Goal: Task Accomplishment & Management: Use online tool/utility

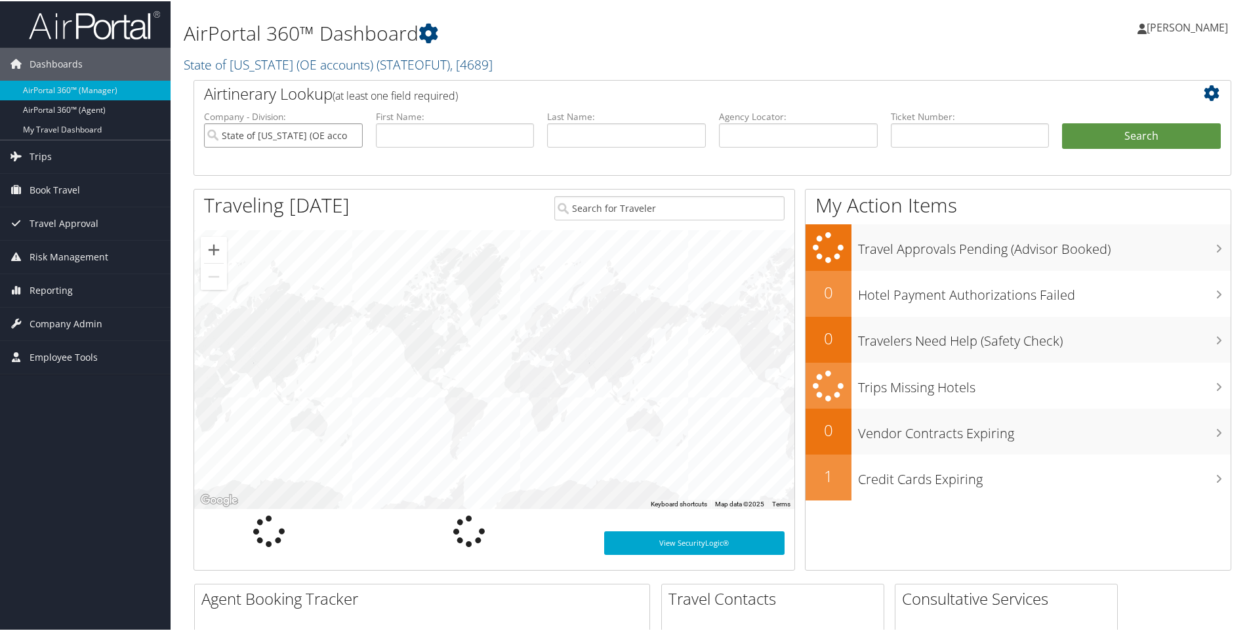
click at [352, 135] on input "State of [US_STATE] (OE accounts)" at bounding box center [283, 134] width 159 height 24
click at [63, 290] on span "Reporting" at bounding box center [51, 289] width 43 height 33
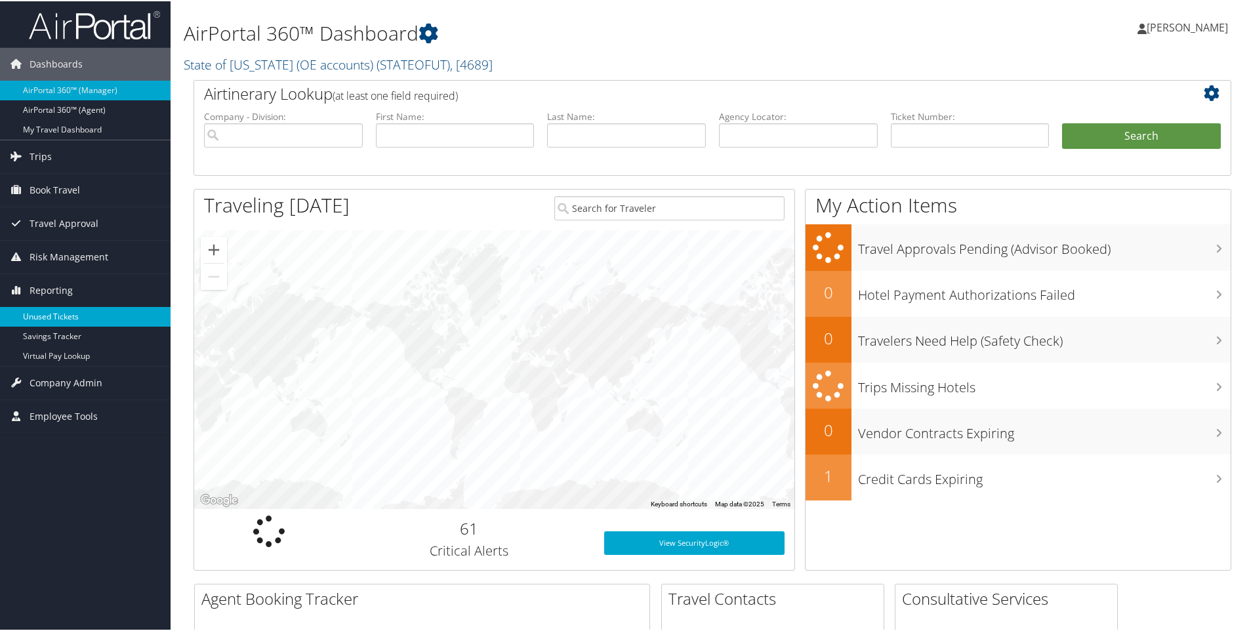
click at [75, 310] on link "Unused Tickets" at bounding box center [85, 316] width 171 height 20
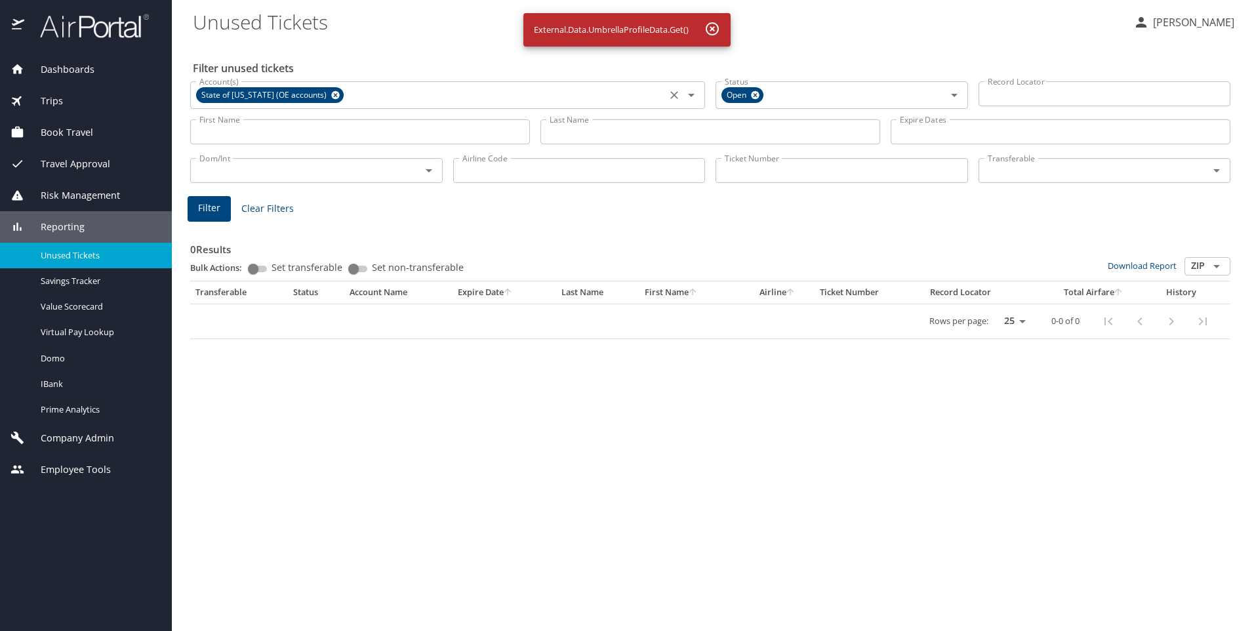
click at [331, 94] on icon at bounding box center [336, 95] width 10 height 14
click at [756, 94] on icon at bounding box center [756, 95] width 10 height 14
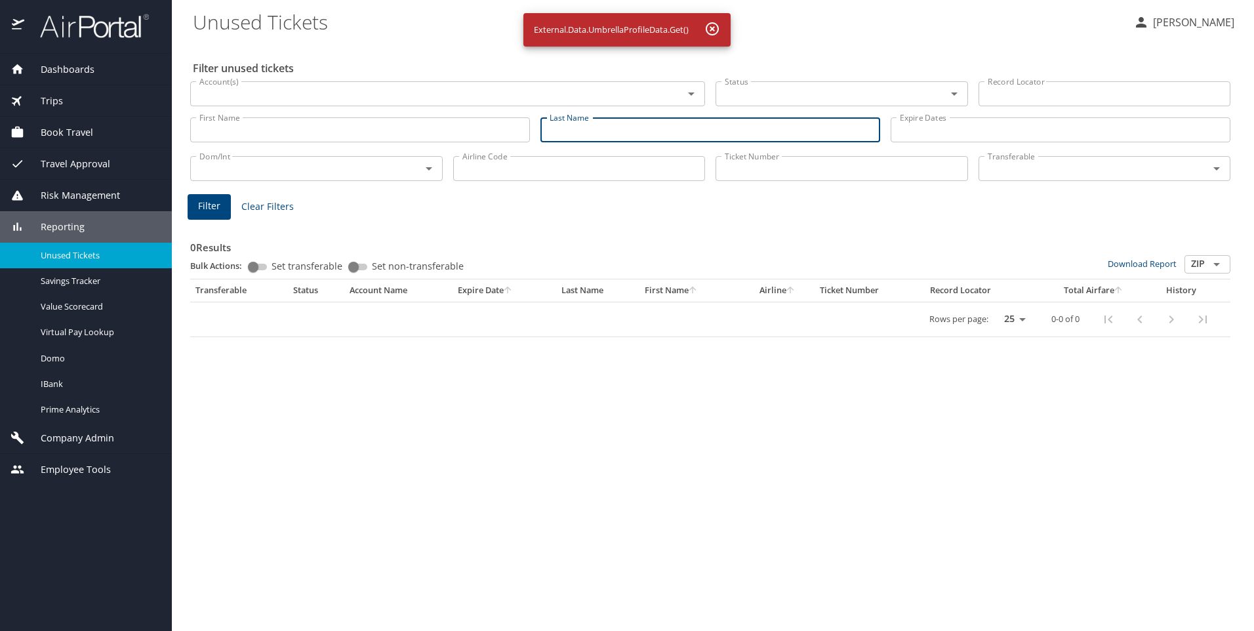
click at [629, 123] on input "Last Name" at bounding box center [711, 129] width 340 height 25
type input "stiglic"
click at [211, 205] on span "Filter" at bounding box center [209, 206] width 22 height 16
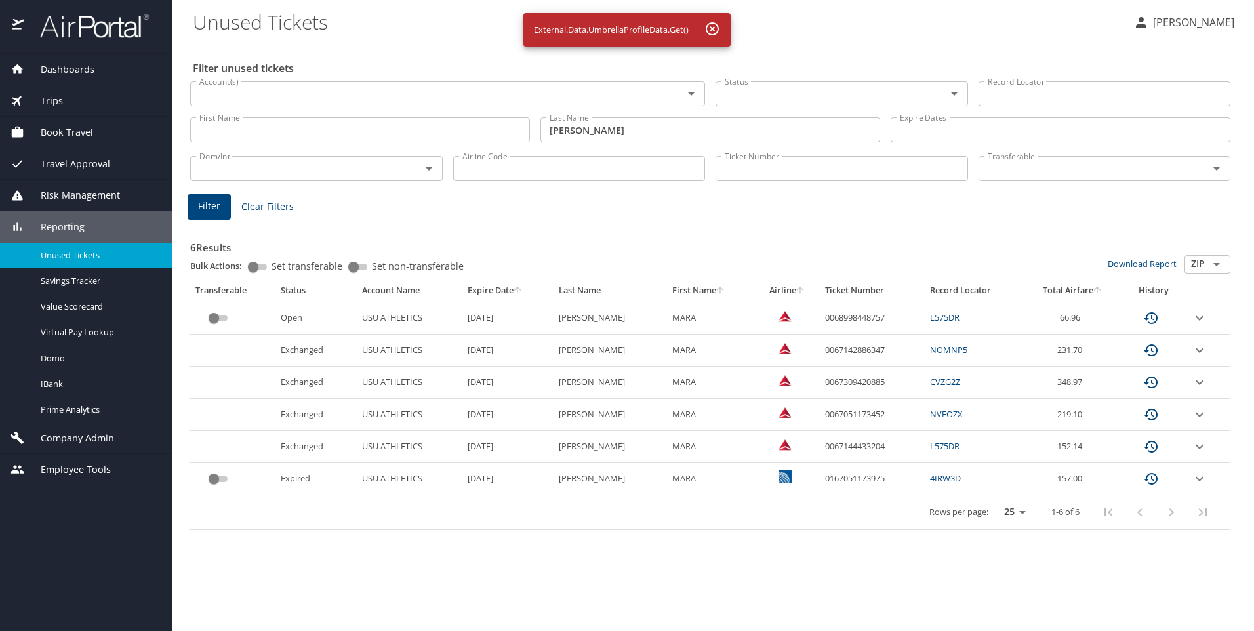
click at [1197, 316] on icon "expand row" at bounding box center [1200, 318] width 8 height 5
